Goal: Share content: Share content

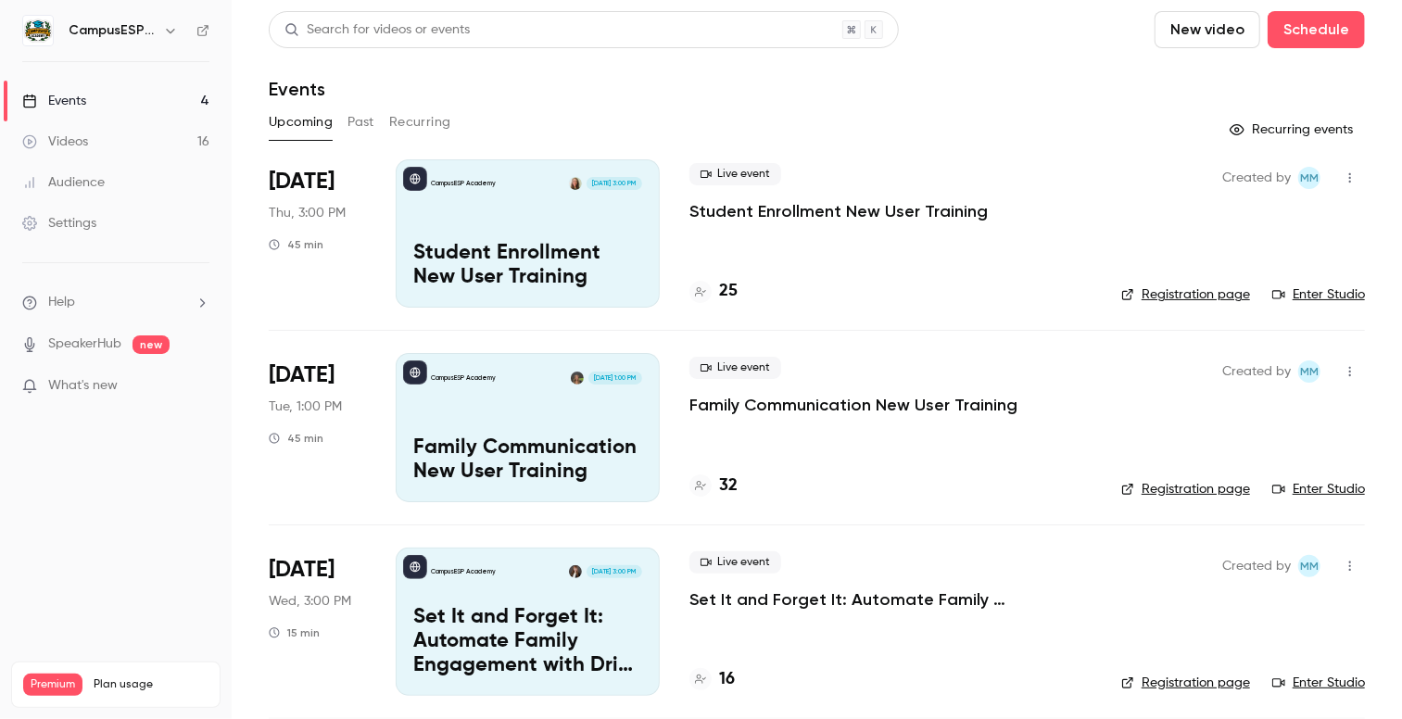
click at [370, 120] on button "Past" at bounding box center [361, 123] width 27 height 30
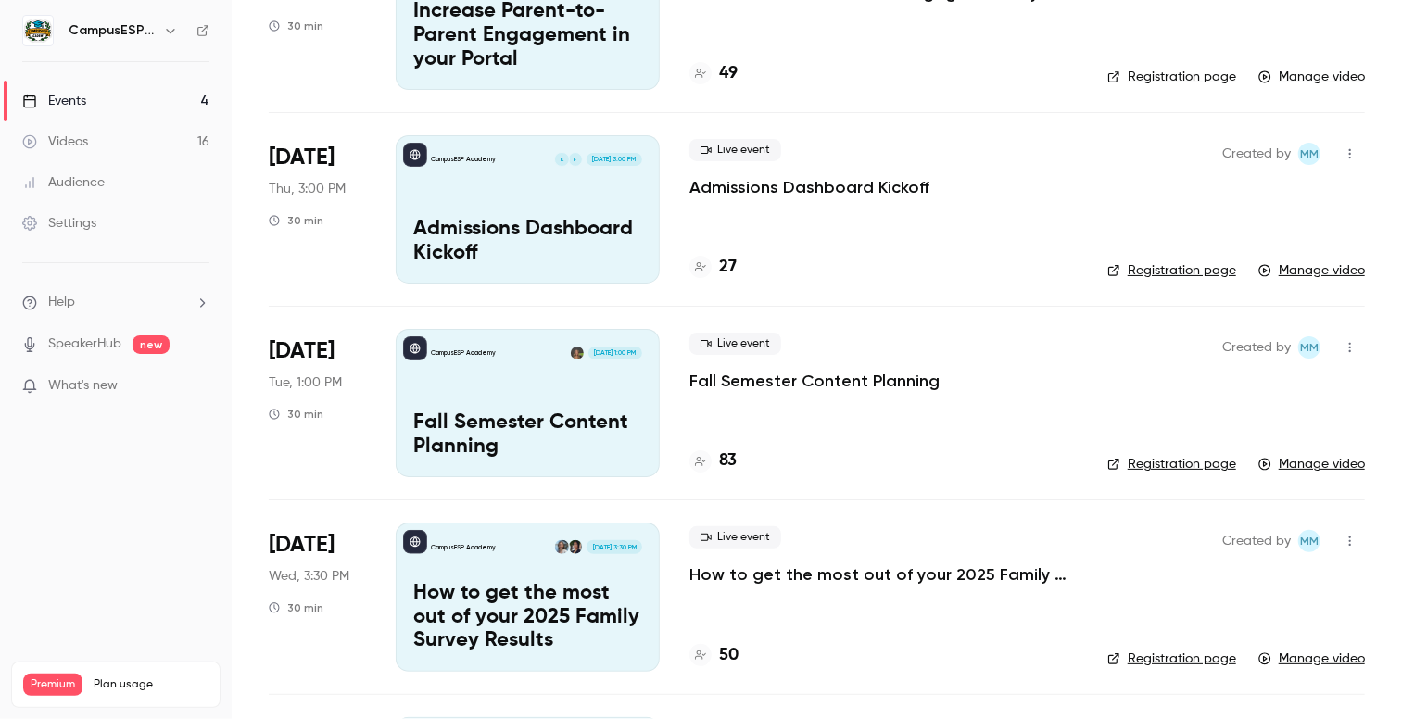
scroll to position [1183, 0]
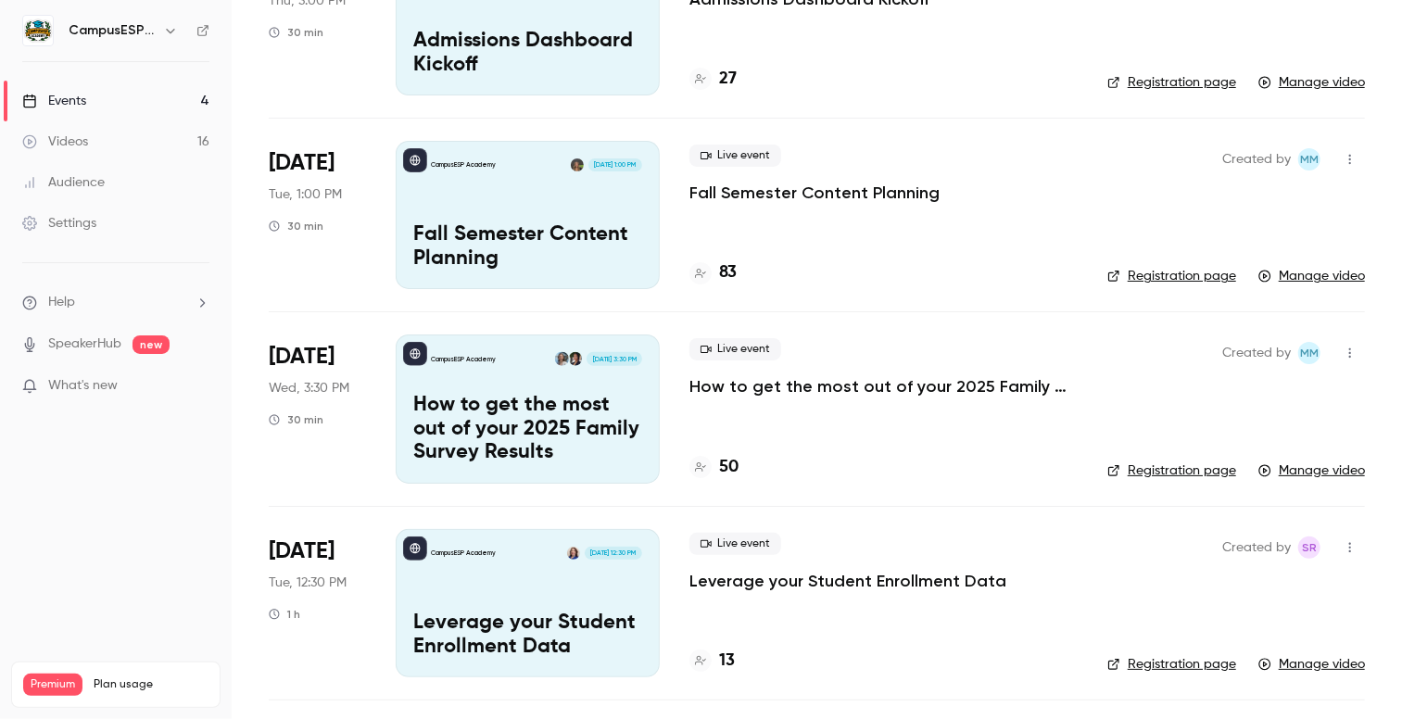
click at [521, 250] on p "Fall Semester Content Planning" at bounding box center [527, 247] width 229 height 48
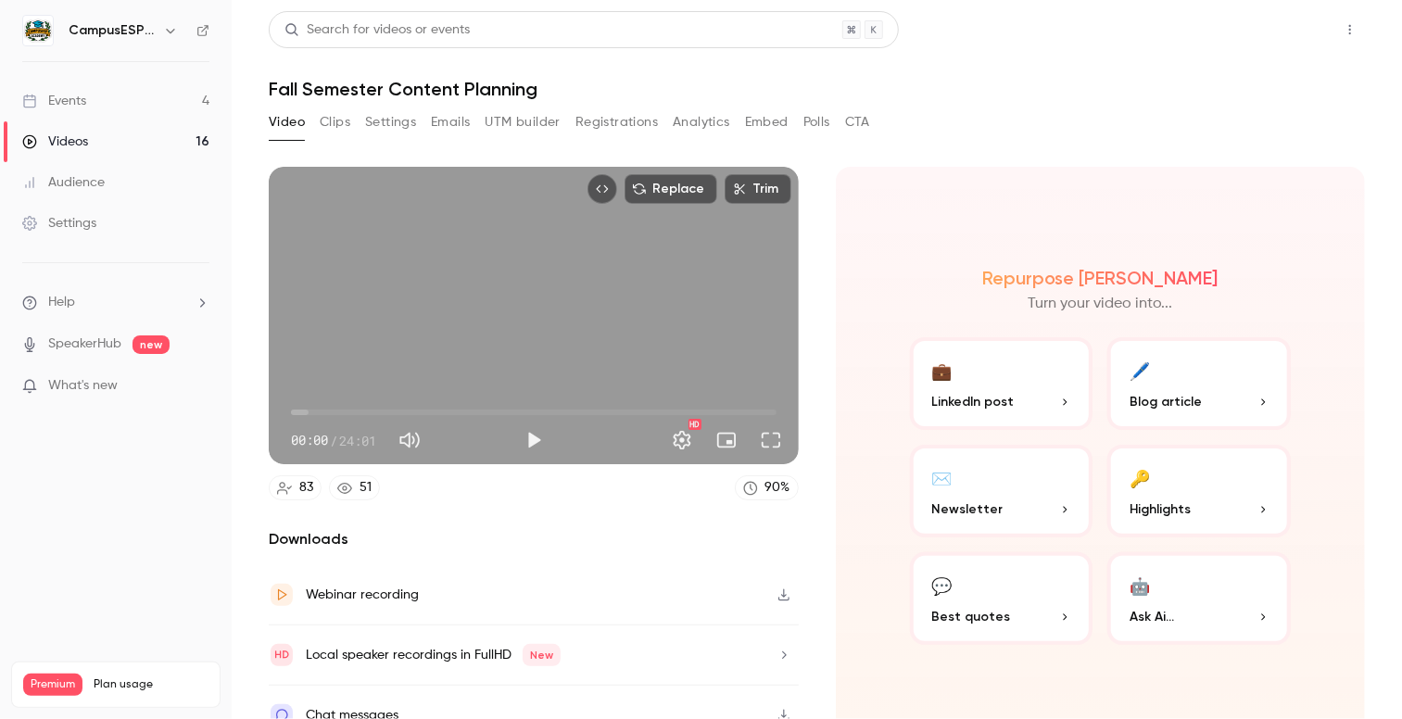
click at [1260, 28] on button "Share" at bounding box center [1283, 29] width 73 height 37
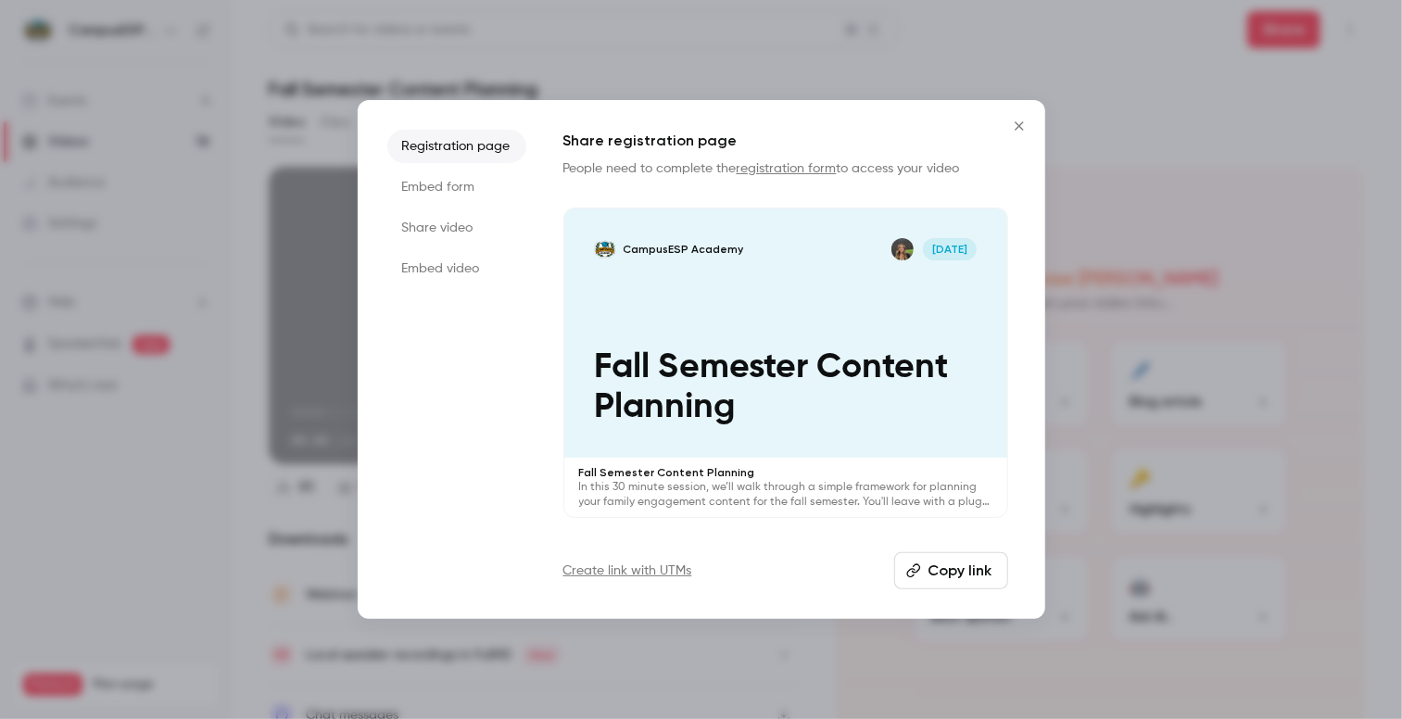
click at [967, 570] on button "Copy link" at bounding box center [951, 570] width 114 height 37
drag, startPoint x: 1018, startPoint y: 127, endPoint x: 575, endPoint y: 4, distance: 459.8
click at [1017, 127] on icon "Close" at bounding box center [1019, 125] width 8 height 8
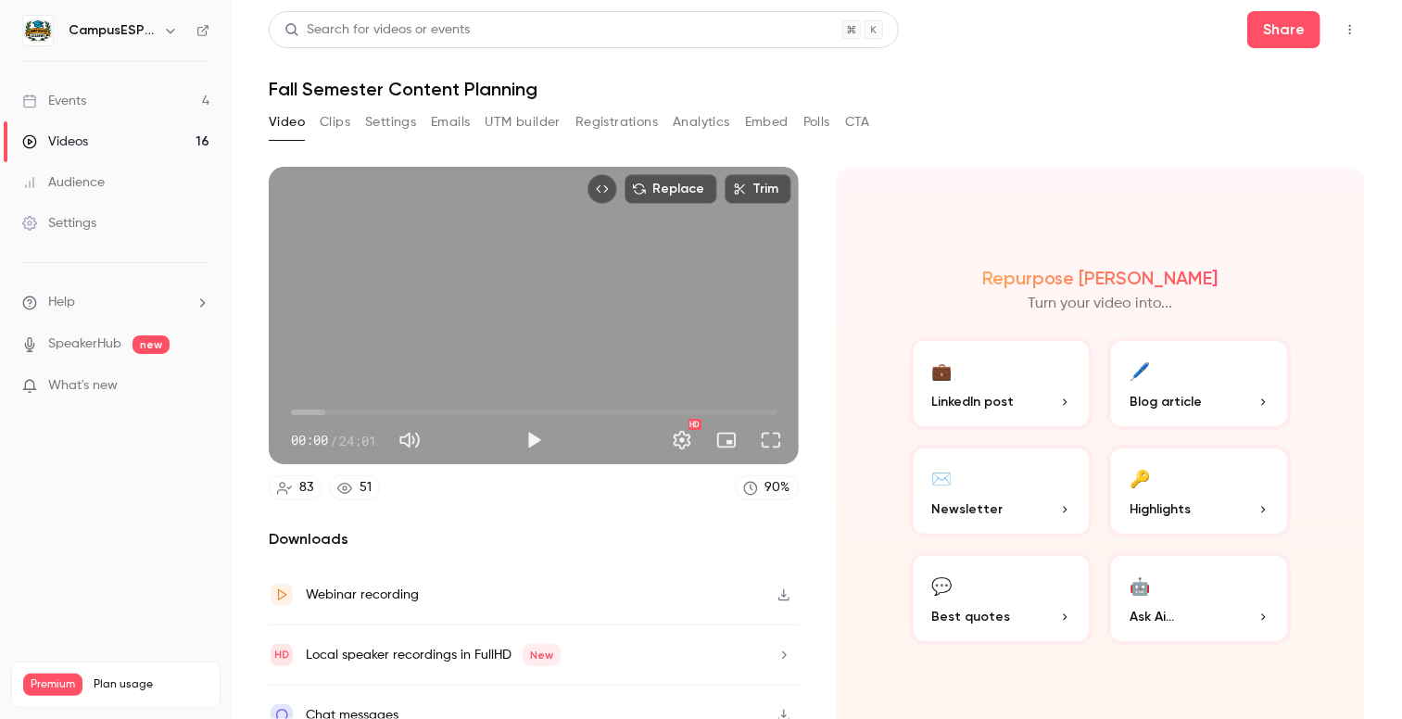
click at [90, 107] on link "Events 4" at bounding box center [116, 101] width 232 height 41
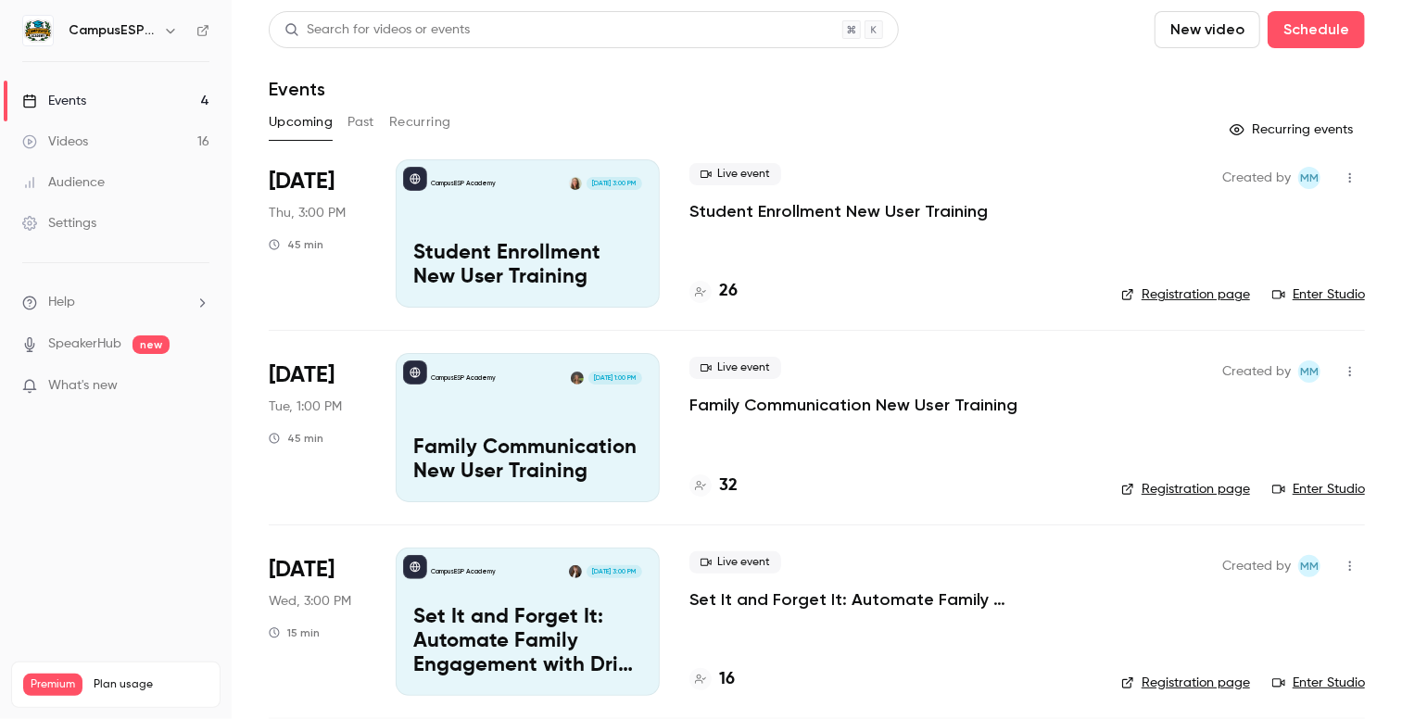
click at [79, 140] on div "Videos" at bounding box center [55, 142] width 66 height 19
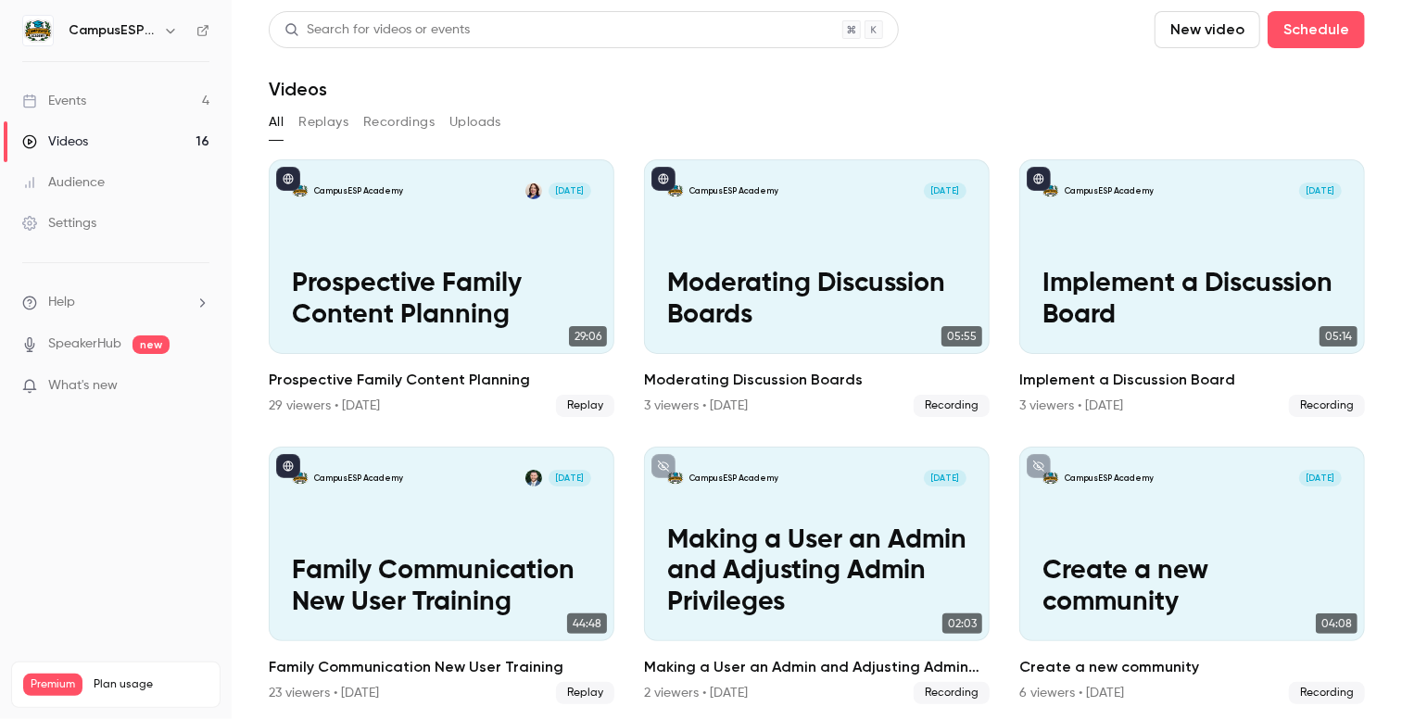
click at [140, 31] on h6 "CampusESP Academy" at bounding box center [112, 30] width 87 height 19
click at [169, 32] on icon "button" at bounding box center [170, 31] width 8 height 5
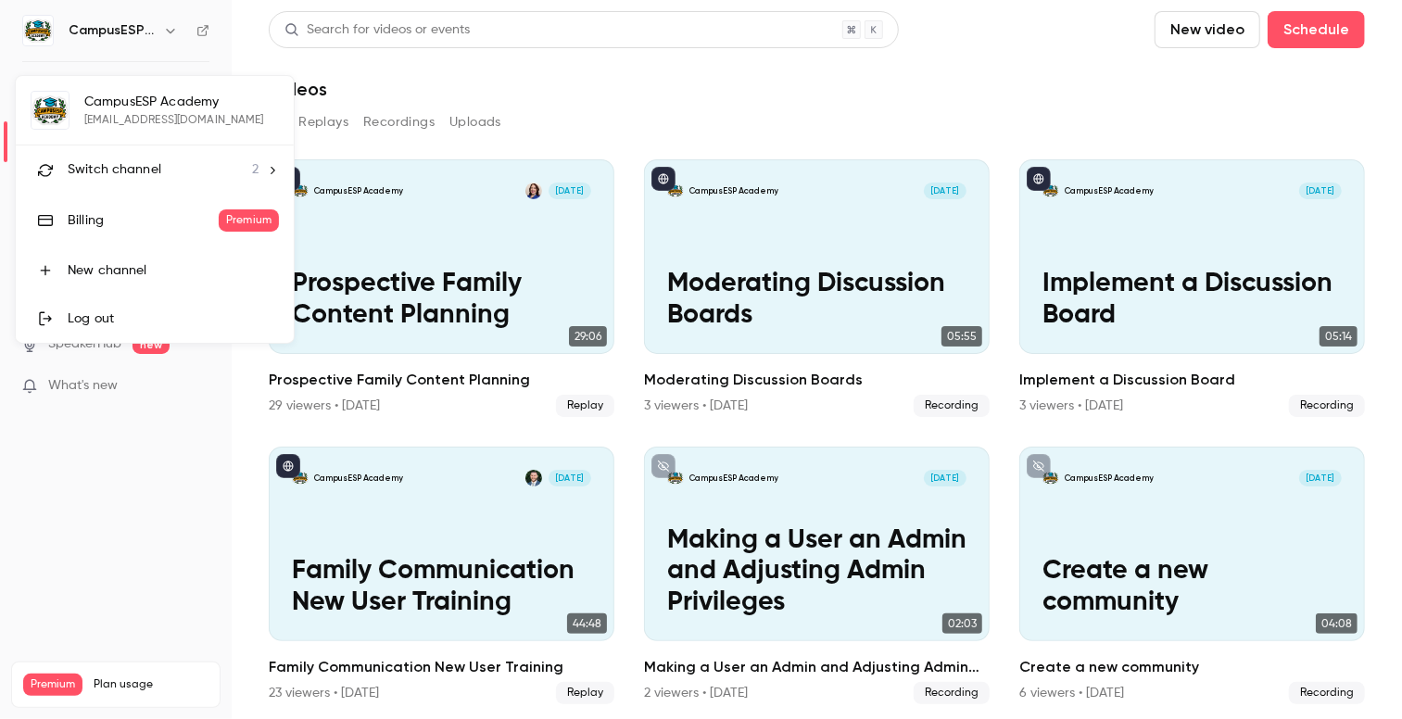
click at [266, 164] on icon at bounding box center [272, 170] width 13 height 13
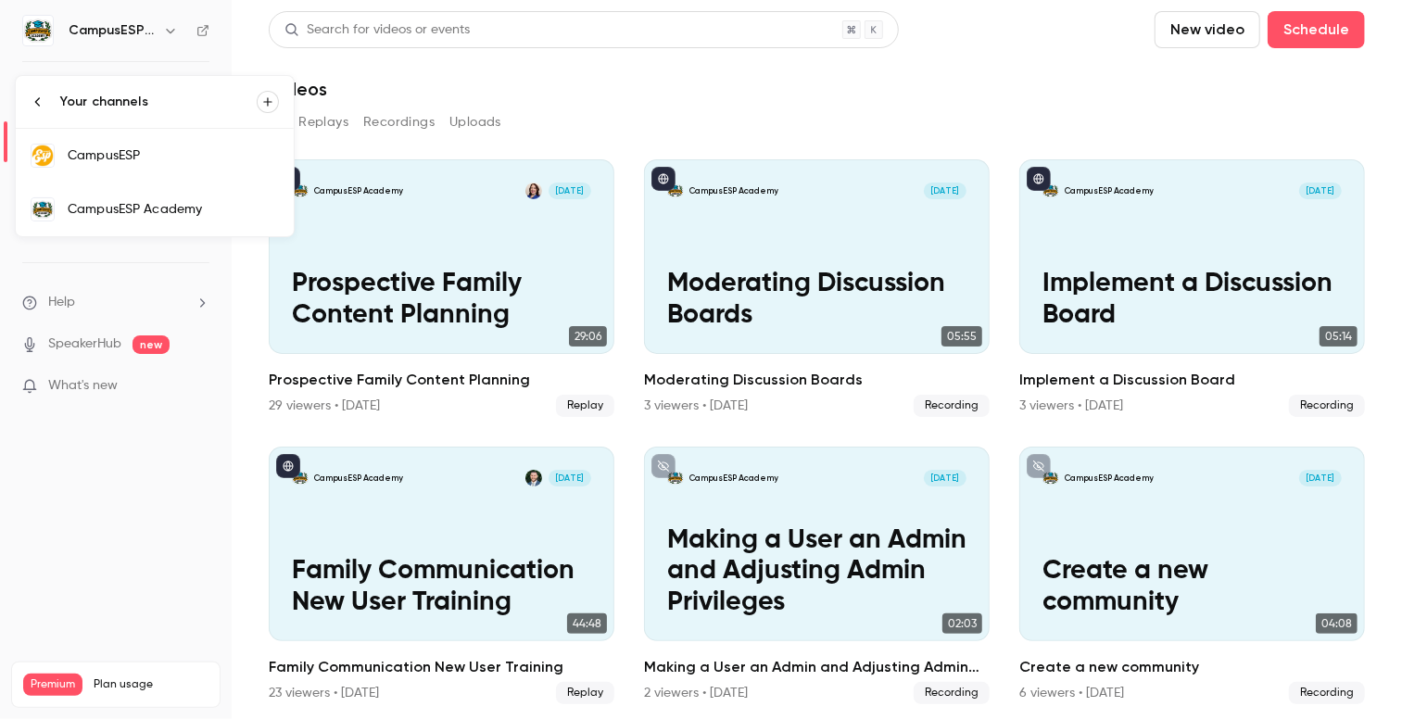
click at [159, 162] on div "CampusESP" at bounding box center [173, 155] width 211 height 19
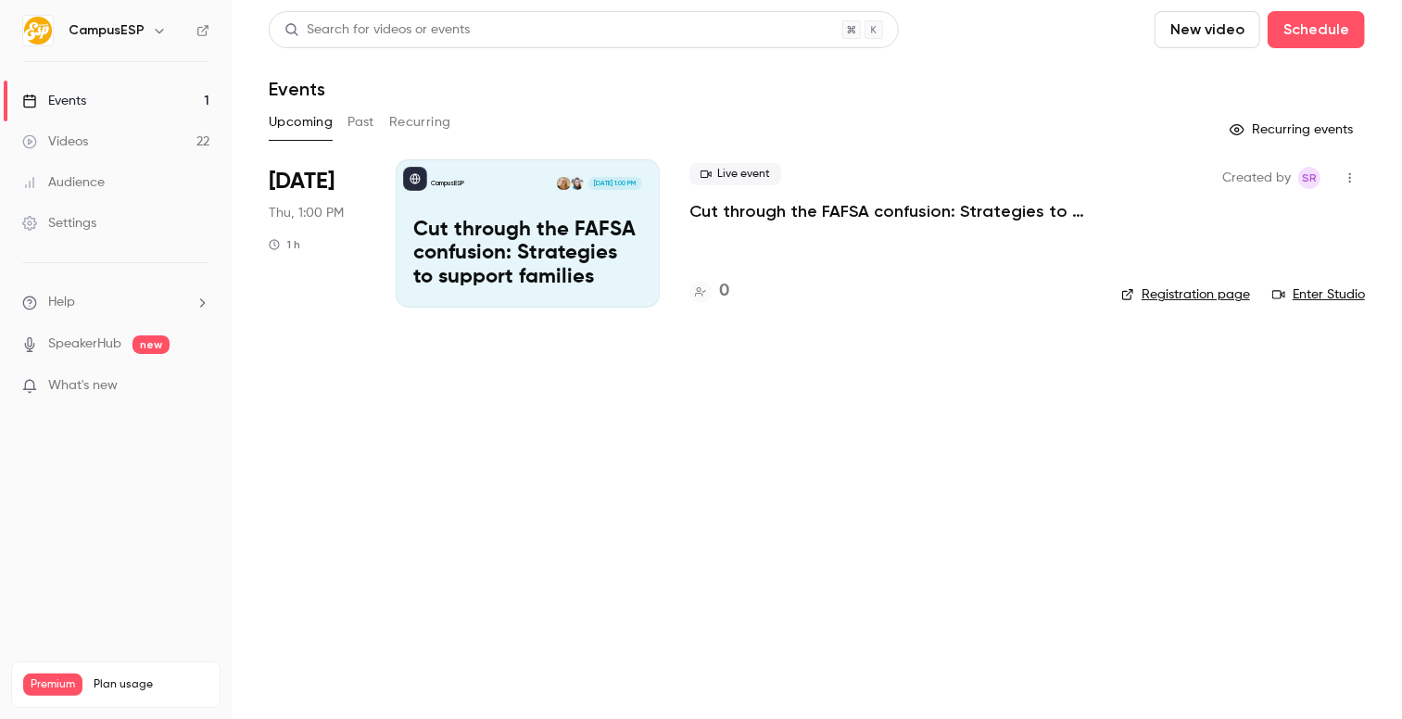
click at [361, 128] on button "Past" at bounding box center [361, 123] width 27 height 30
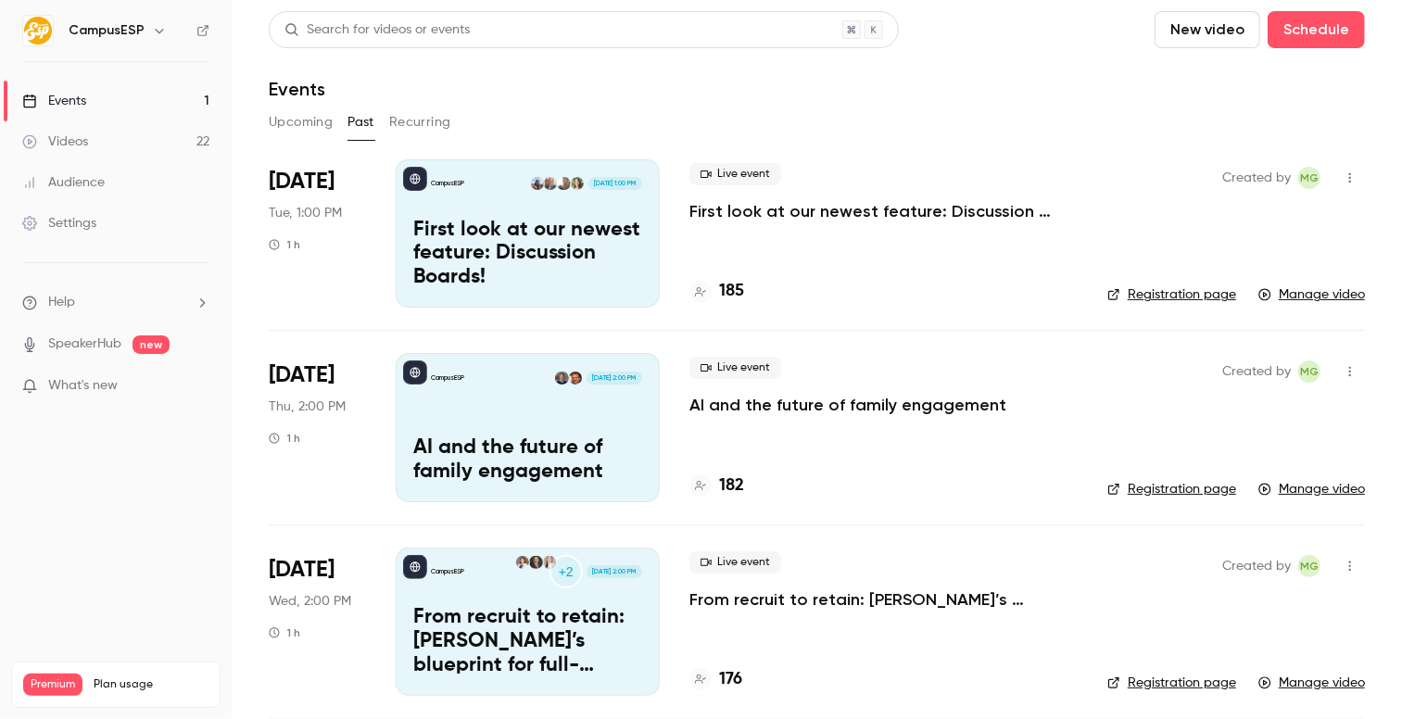
click at [578, 250] on p "First look at our newest feature: Discussion Boards!" at bounding box center [527, 254] width 229 height 71
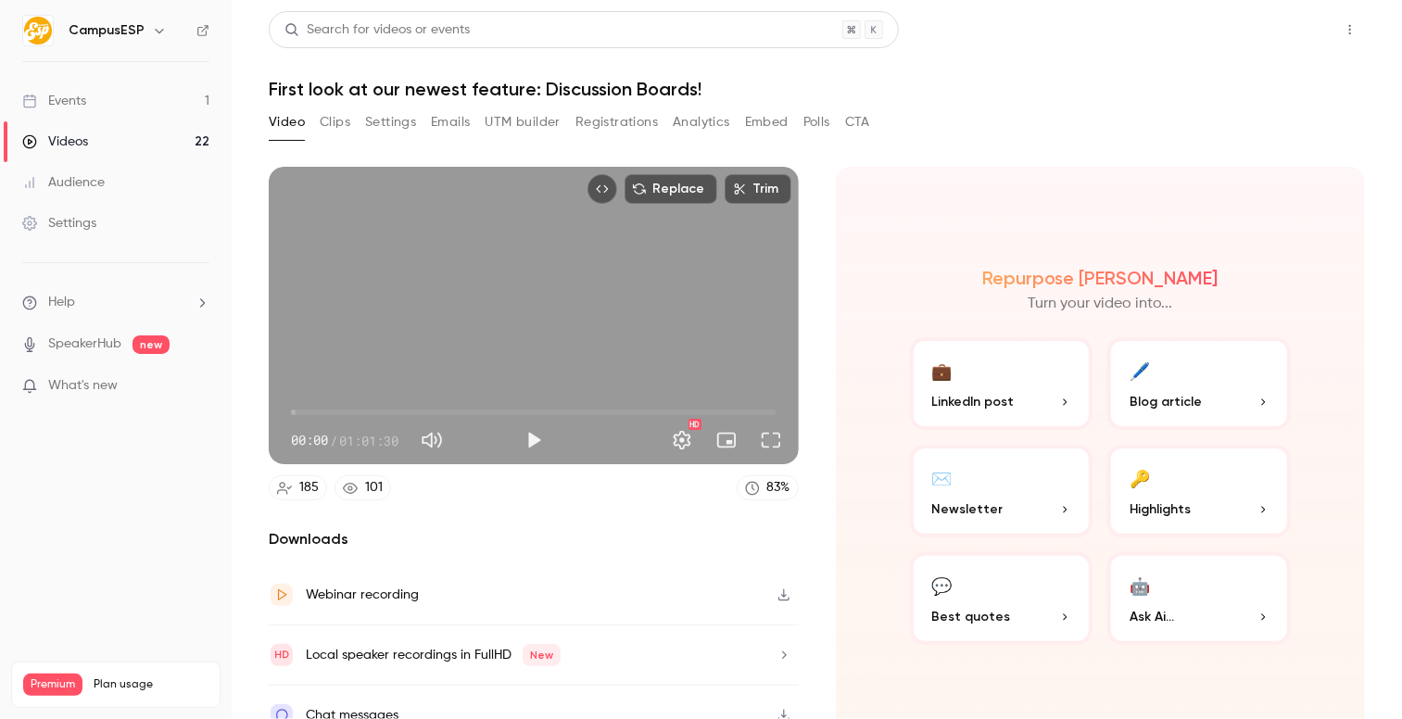
click at [1274, 27] on button "Share" at bounding box center [1283, 29] width 73 height 37
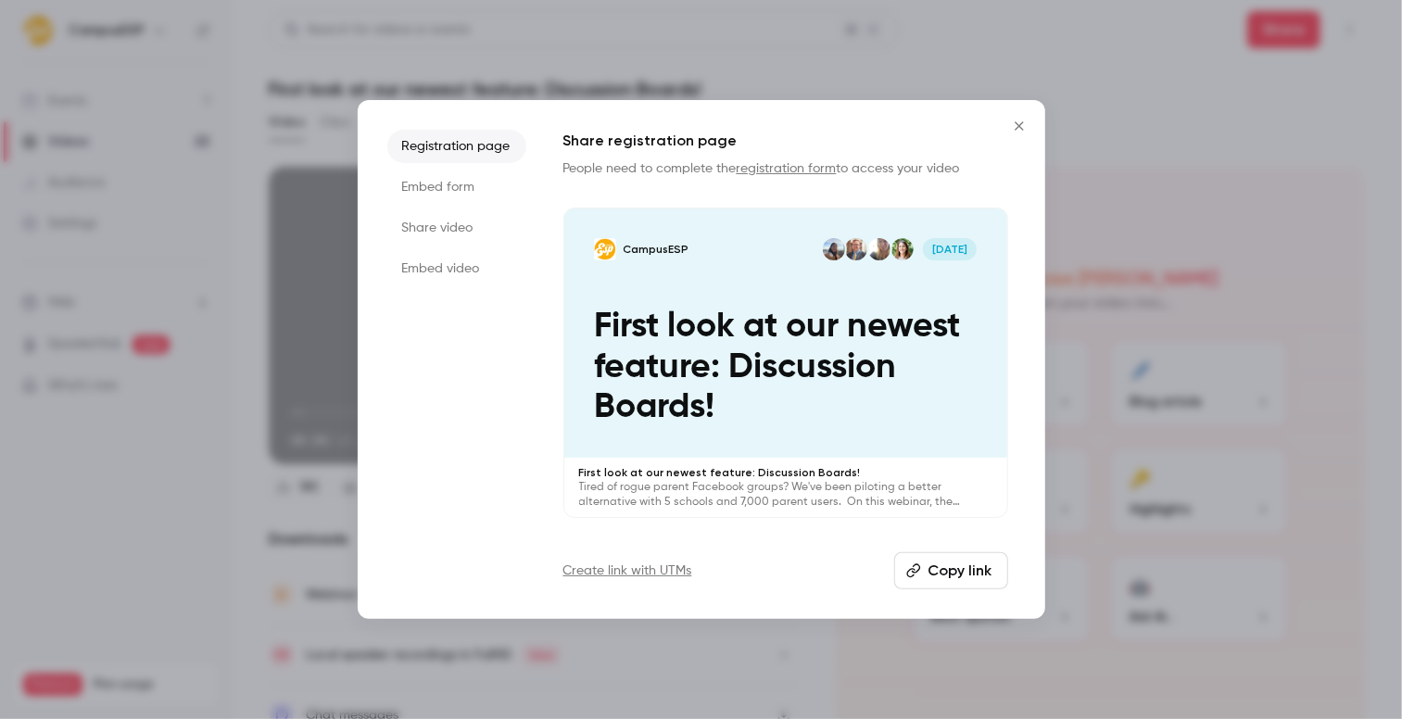
click at [926, 573] on button "Copy link" at bounding box center [951, 570] width 114 height 37
drag, startPoint x: 1019, startPoint y: 125, endPoint x: 976, endPoint y: 110, distance: 46.0
click at [1019, 125] on icon "Close" at bounding box center [1019, 125] width 8 height 8
